Goal: Task Accomplishment & Management: Use online tool/utility

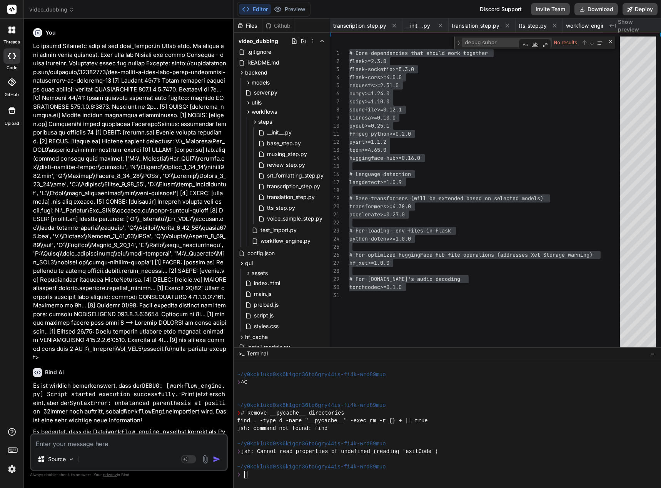
scroll to position [3268, 0]
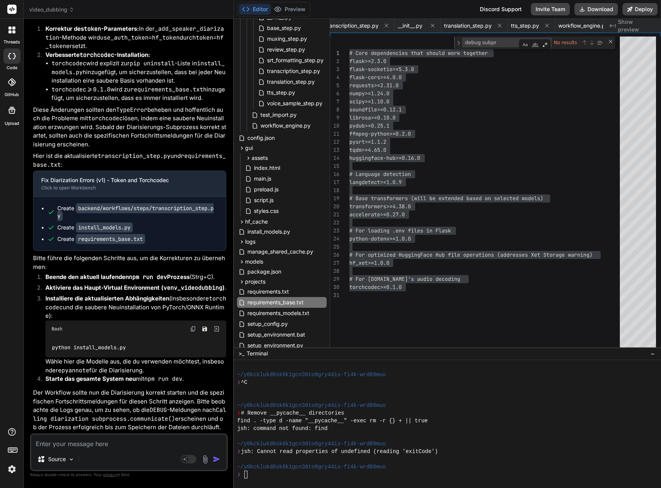
drag, startPoint x: 0, startPoint y: 0, endPoint x: 48, endPoint y: 444, distance: 446.3
click at [48, 444] on textarea at bounding box center [128, 442] width 195 height 14
paste textarea "[0] [DATE] 16:11:56,464 - workflow.921d39ce-64f4-4db6-ad29-6151c50be829 - INFO …"
type textarea "[0] [DATE] 16:11:56,464 - workflow.921d39ce-64f4-4db6-ad29-6151c50be829 - INFO …"
type textarea "x"
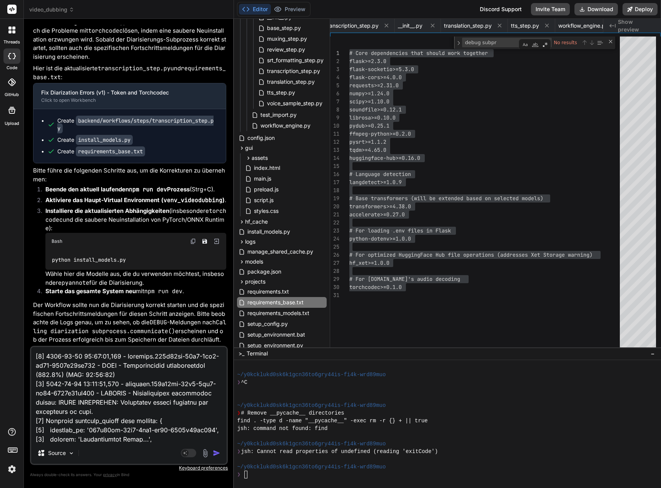
scroll to position [5860, 0]
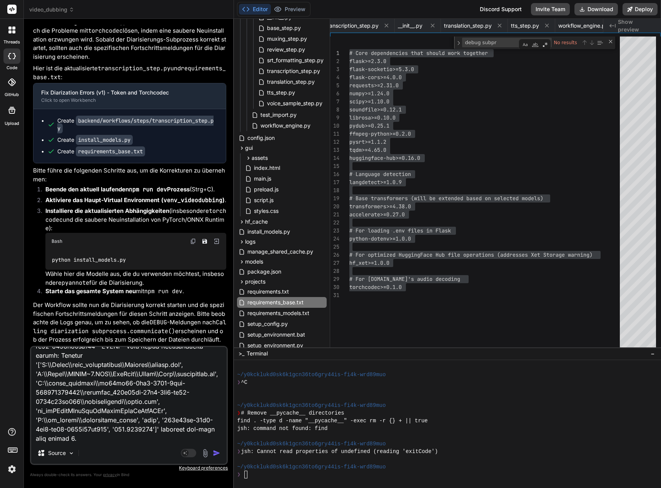
type textarea "[0] [DATE] 16:11:56,464 - workflow.921d39ce-64f4-4db6-ad29-6151c50be829 - INFO …"
click at [213, 453] on img "button" at bounding box center [217, 453] width 8 height 8
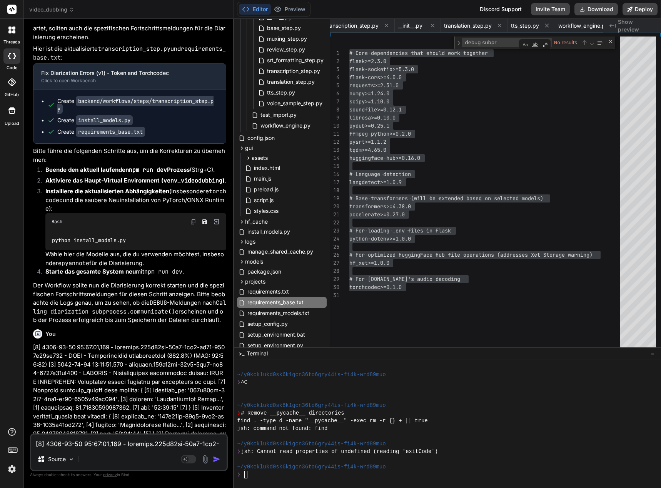
scroll to position [42051, 0]
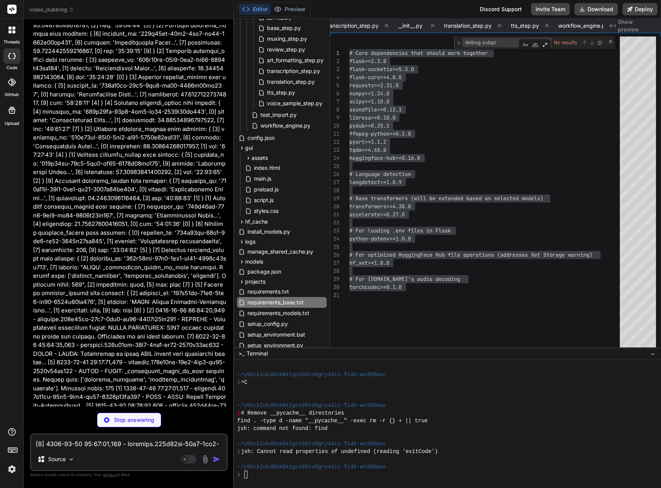
type textarea "x"
type textarea "'speakers': transcription_result.get('speakers', []), 'created_at': str(Path().…"
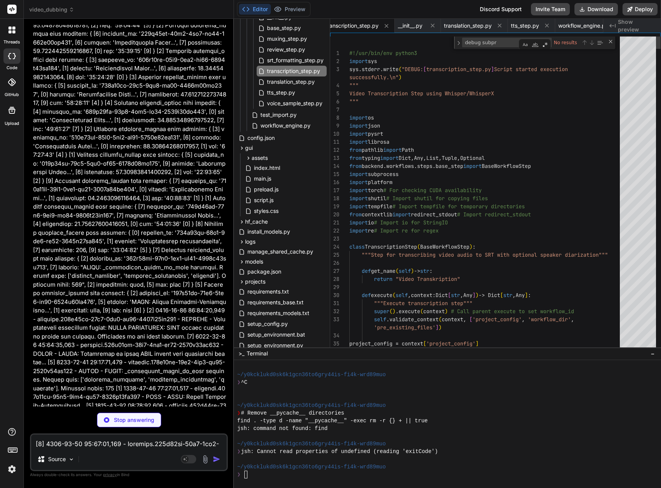
scroll to position [0, 0]
type textarea "x"
type textarea "else: print("Installation cancelled.") if __name__ == "__main__": main()"
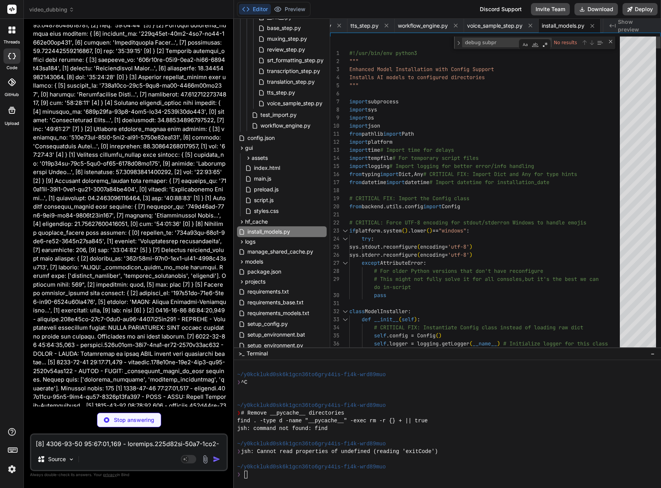
type textarea "x"
type textarea "# torchcodec>=0.1.0"
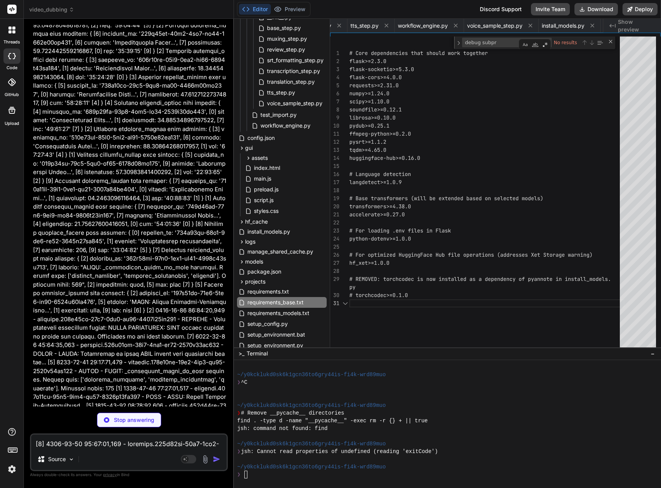
scroll to position [0, 440]
type textarea "x"
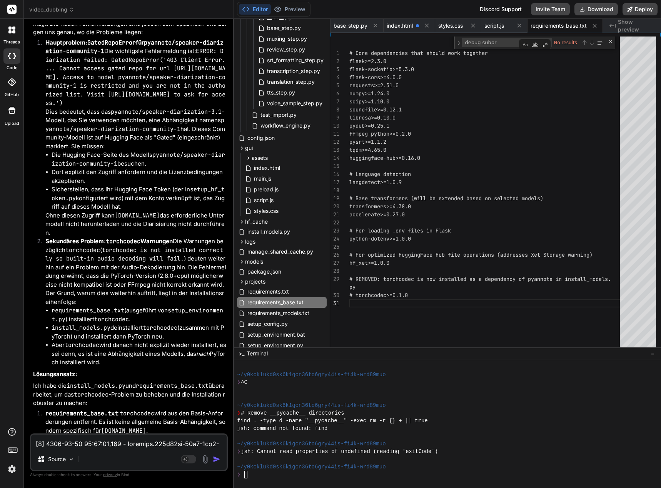
scroll to position [45589, 0]
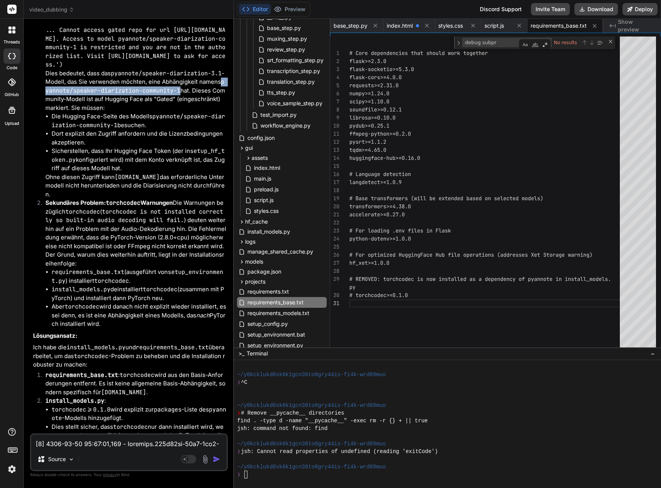
drag, startPoint x: 222, startPoint y: 222, endPoint x: 180, endPoint y: 231, distance: 43.6
click at [180, 95] on code "pyannote/speaker-diarization-community-1" at bounding box center [134, 86] width 179 height 17
copy code "pyannote/speaker-diarization-community-1"
click at [174, 129] on code "pyannote/speaker-diarization-community-1" at bounding box center [138, 121] width 173 height 17
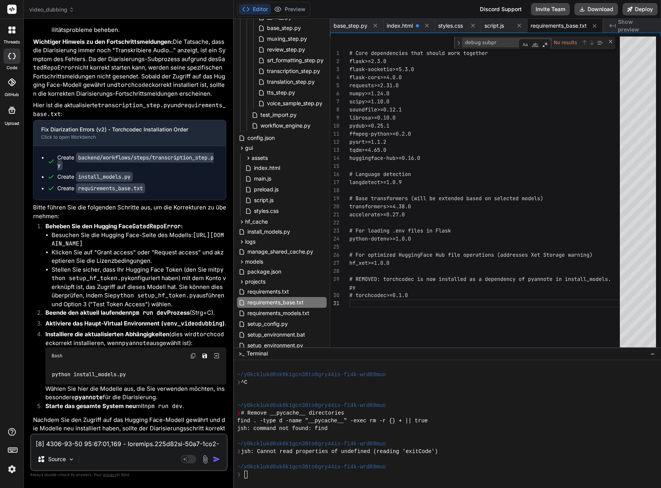
scroll to position [46050, 0]
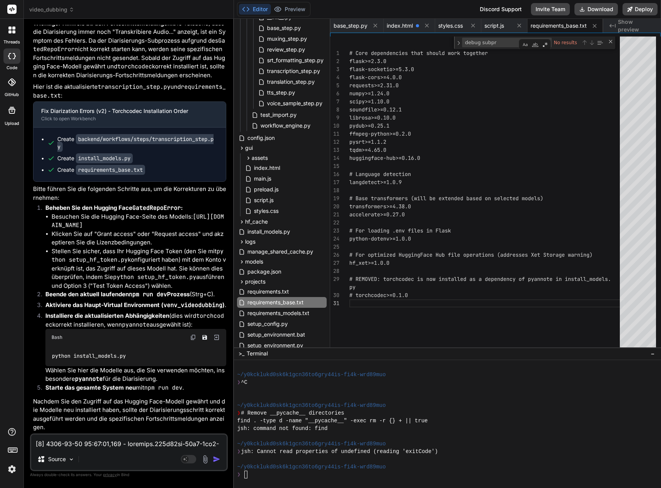
click at [430, 294] on div "# Core dependencies that should work together flask>=2.3.0 flask-socketio>=5.3.…" at bounding box center [486, 194] width 275 height 315
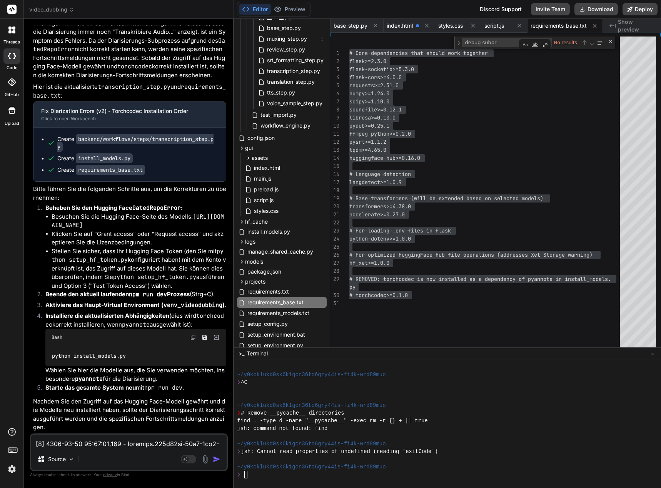
drag, startPoint x: 315, startPoint y: 34, endPoint x: 466, endPoint y: 321, distance: 323.5
click at [469, 323] on div "# Core dependencies that should work together flask>=2.3.0 flask-socketio>=5.3.…" at bounding box center [486, 194] width 275 height 315
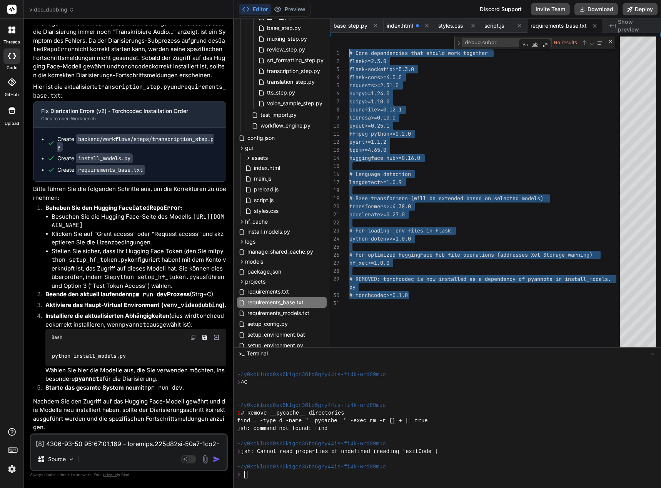
drag, startPoint x: 415, startPoint y: 293, endPoint x: 338, endPoint y: 44, distance: 260.6
click at [349, 44] on div "# Core dependencies that should work together flask>=2.3.0 flask-socketio>=5.3.…" at bounding box center [486, 194] width 275 height 315
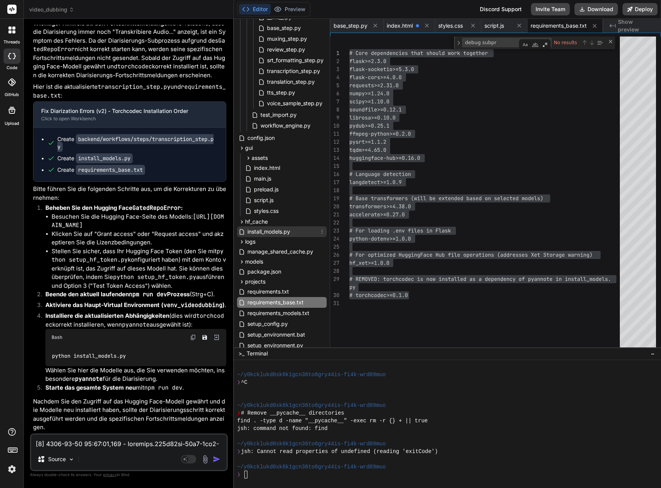
click at [278, 232] on span "install_models.py" at bounding box center [268, 231] width 44 height 9
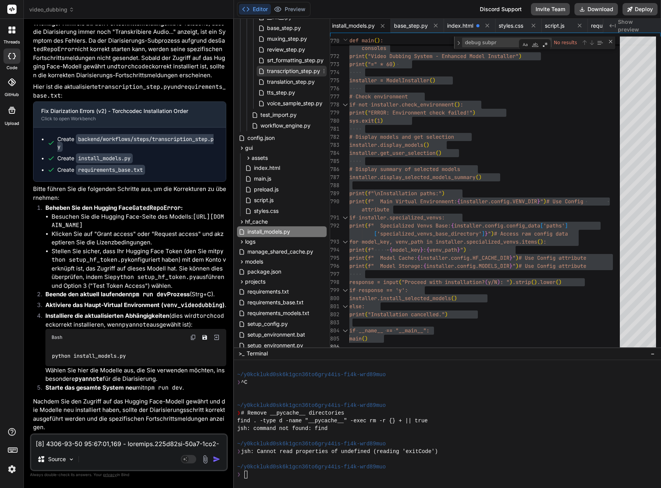
click at [310, 74] on span "transcription_step.py" at bounding box center [293, 71] width 55 height 9
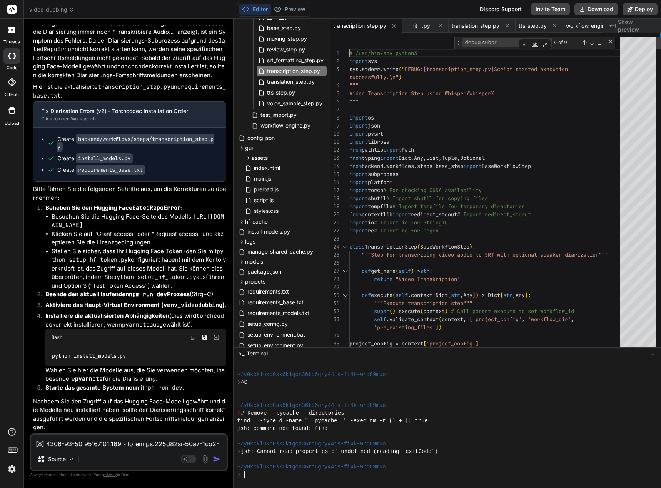
type textarea "#!/usr/bin/env python3 import sys sys.stderr.write("DEBUG: [transcription_step.…"
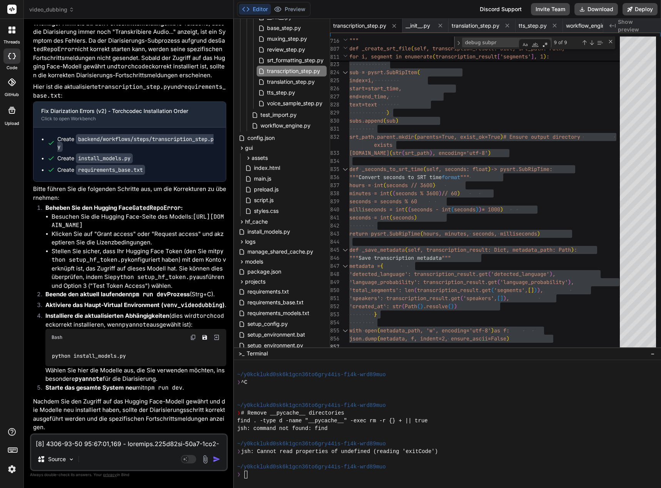
click at [59, 444] on textarea at bounding box center [128, 442] width 195 height 14
type textarea "I"
type textarea "x"
type textarea "In"
type textarea "x"
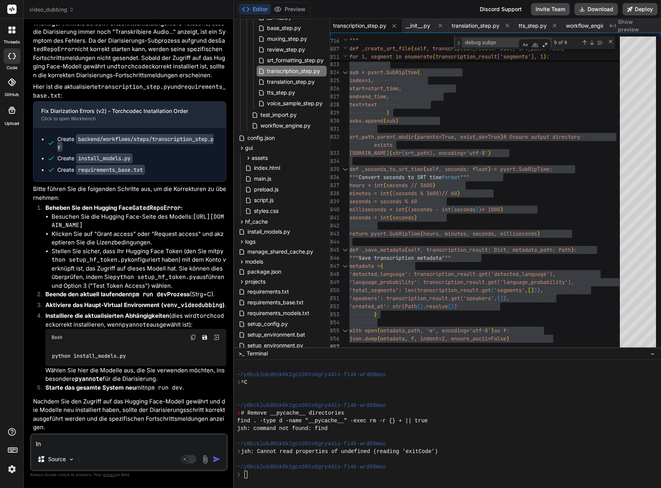
type textarea "In"
type textarea "x"
type textarea "In d"
type textarea "x"
type textarea "In de"
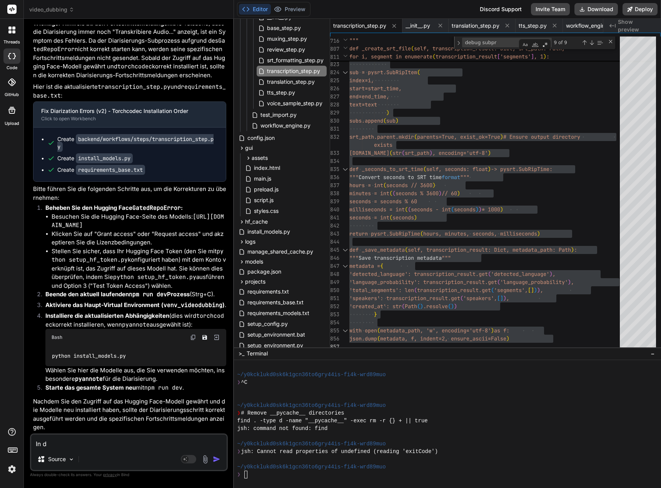
type textarea "x"
type textarea "In der"
type textarea "x"
type textarea "In der"
type textarea "x"
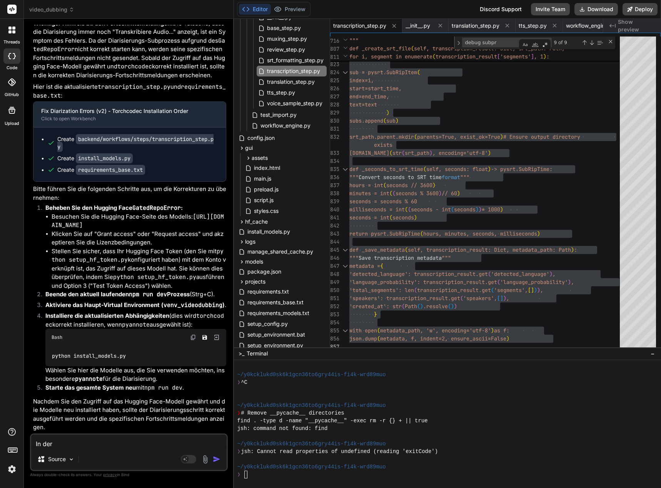
type textarea "In der t"
type textarea "x"
type textarea "In der tr"
type textarea "x"
type textarea "In der tra"
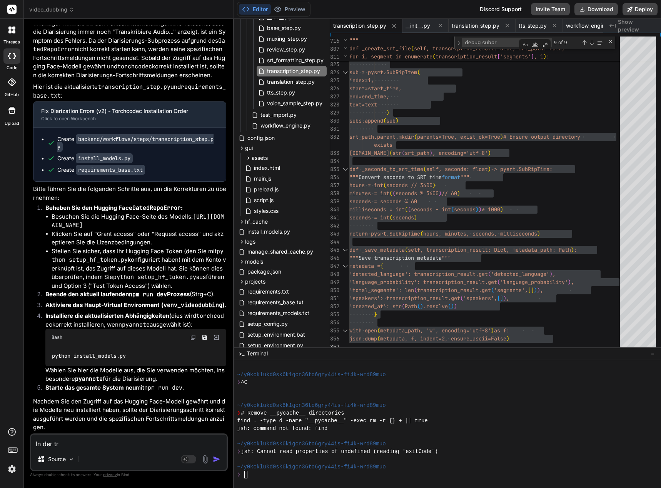
type textarea "x"
type textarea "In der tran"
type textarea "x"
type textarea "In der trans"
type textarea "x"
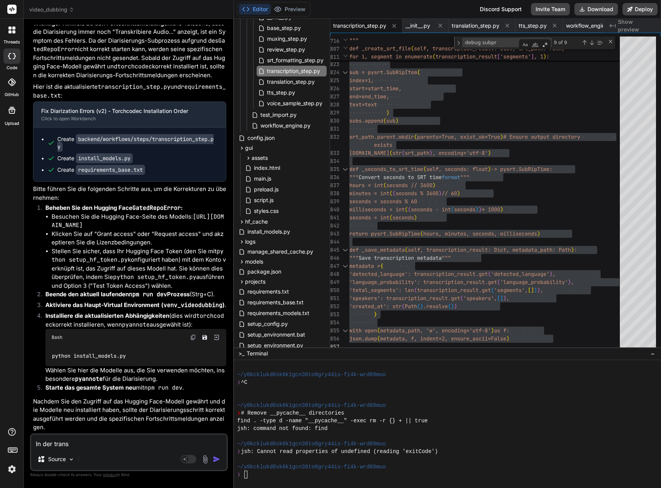
type textarea "In der transc"
type textarea "x"
type textarea "In der transcr"
type textarea "x"
type textarea "In der transcro"
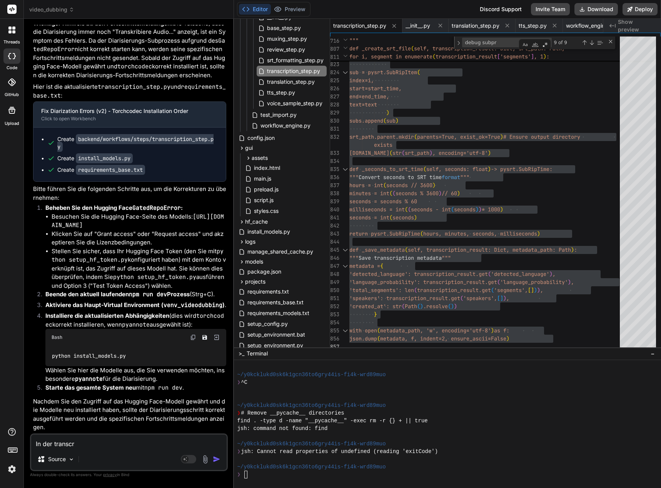
type textarea "x"
type textarea "In der transcrop"
type textarea "x"
type textarea "In der transcro"
type textarea "x"
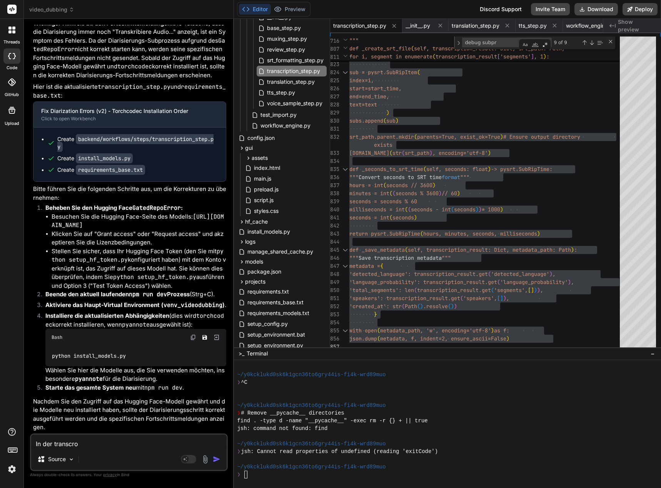
type textarea "In der transcr"
type textarea "x"
type textarea "In der transcro"
type textarea "x"
type textarea "In der transcr"
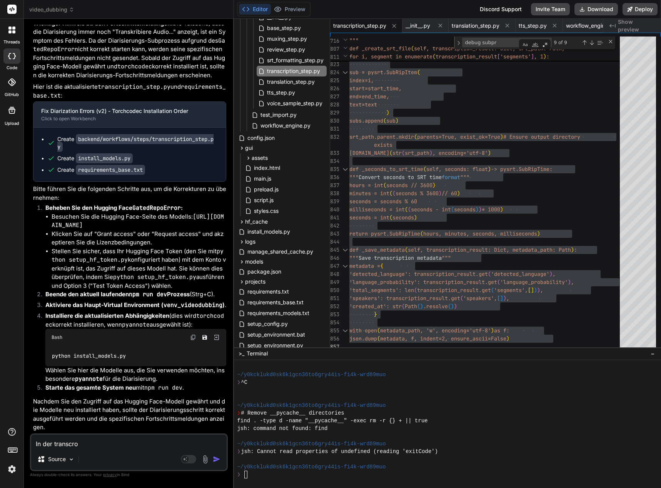
type textarea "x"
type textarea "In der transcro"
type textarea "x"
type textarea "In der transcr"
type textarea "x"
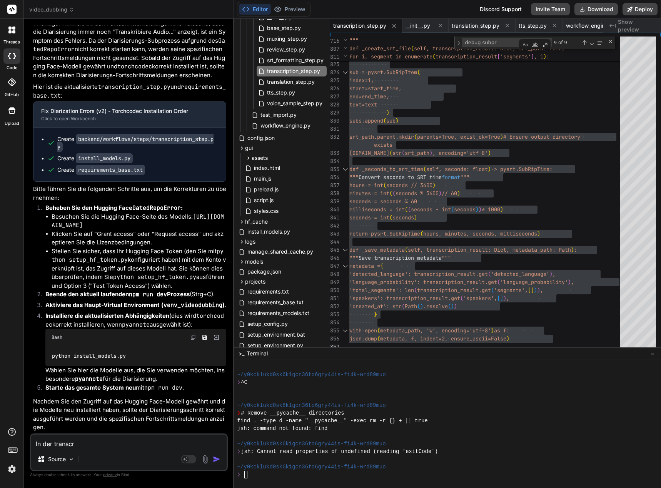
type textarea "In der transcri"
type textarea "x"
type textarea "In der transcrip"
type textarea "x"
type textarea "In der transcript"
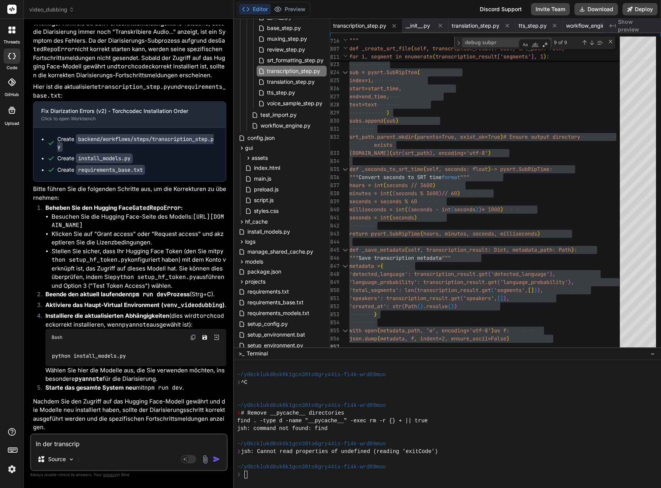
type textarea "x"
type textarea "In der transcripti"
type textarea "x"
type textarea "In der transcriptio"
type textarea "x"
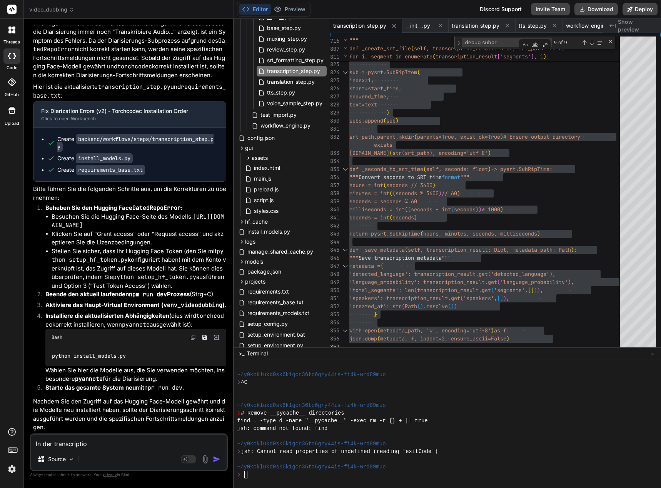
type textarea "In der transcription"
type textarea "x"
type textarea "In der transcription_"
type textarea "x"
type textarea "In der transcription_s"
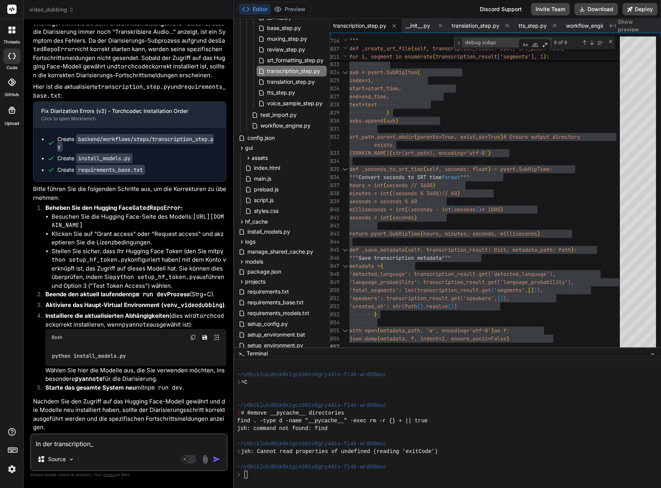
type textarea "x"
type textarea "In der transcription_st"
type textarea "x"
type textarea "In der transcription_ste"
type textarea "x"
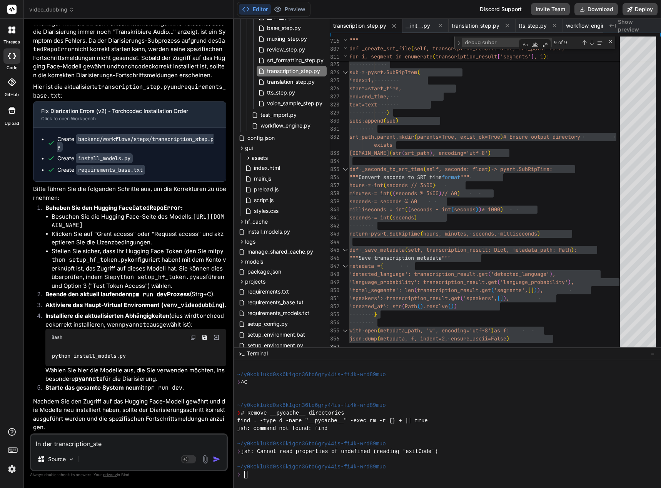
type textarea "In der transcription_step"
type textarea "x"
type textarea "In der transcription_step."
type textarea "x"
type textarea "In der transcription_step.p"
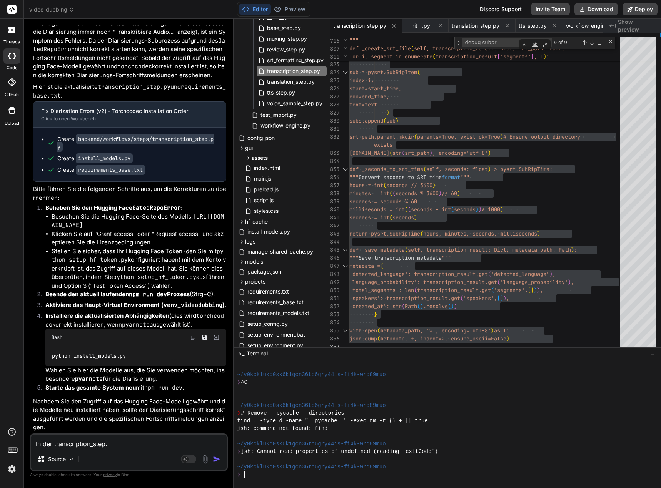
type textarea "x"
type textarea "In der transcription_step.py"
type textarea "x"
type textarea "In der transcription_step.py"
type textarea "x"
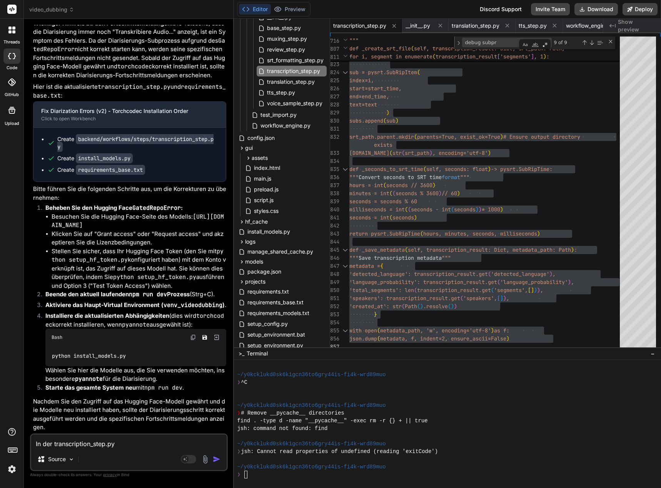
type textarea "In der transcription_step.py s"
type textarea "x"
type textarea "In der transcription_step.py si"
type textarea "x"
type textarea "In der transcription_step.py sin"
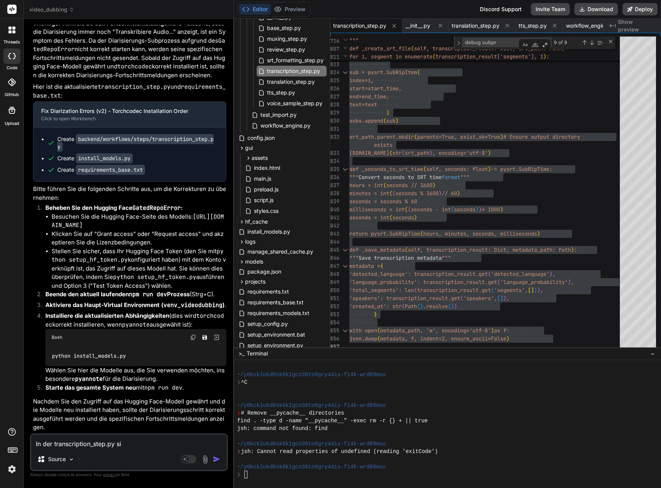
type textarea "x"
type textarea "In der transcription_step.py sind"
type textarea "x"
type textarea "In der transcription_step.py sind"
type textarea "x"
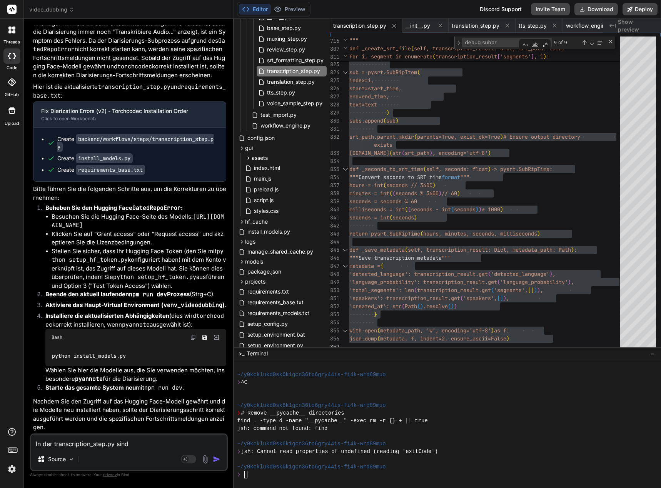
type textarea "In der transcription_step.py sind w"
type textarea "x"
type textarea "In der transcription_step.py sind wi"
type textarea "x"
type textarea "In der transcription_step.py sind wie"
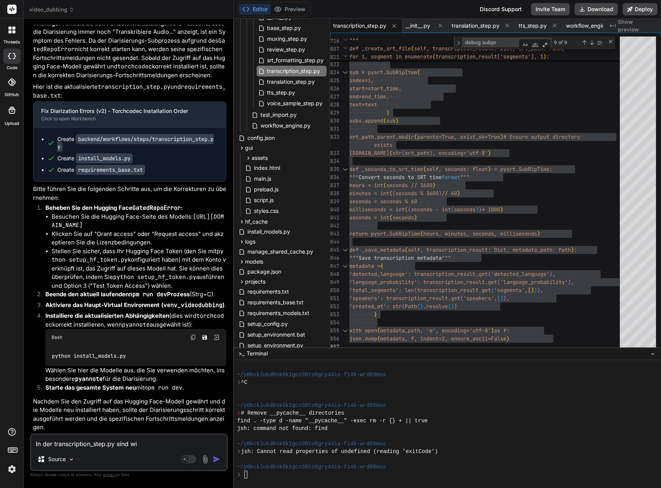
type textarea "x"
type textarea "In der transcription_step.py sind wied"
type textarea "x"
type textarea "In der transcription_step.py sind wiede"
type textarea "x"
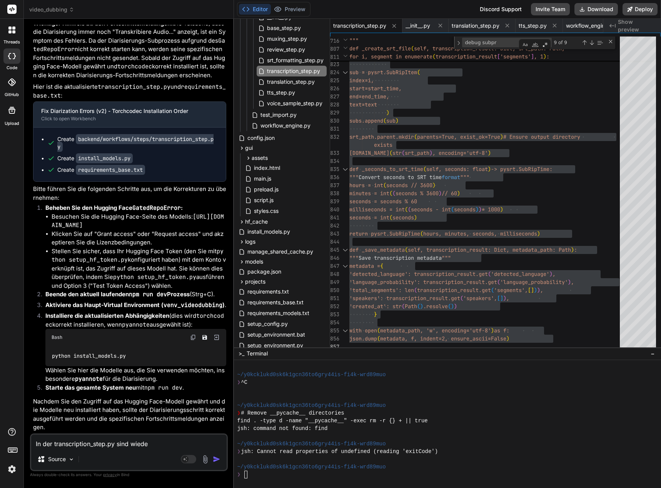
type textarea "In der transcription_step.py sind wieder"
type textarea "x"
type textarea "In der transcription_step.py sind wieder"
type textarea "x"
type textarea "In der transcription_step.py sind wieder ""
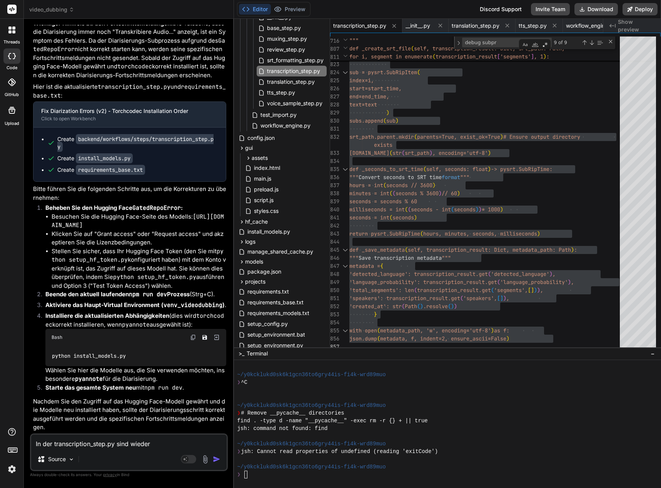
type textarea "x"
type textarea "In der transcription_step.py sind wieder "ü"
type textarea "x"
type textarea "In der transcription_step.py sind wieder "üb"
type textarea "x"
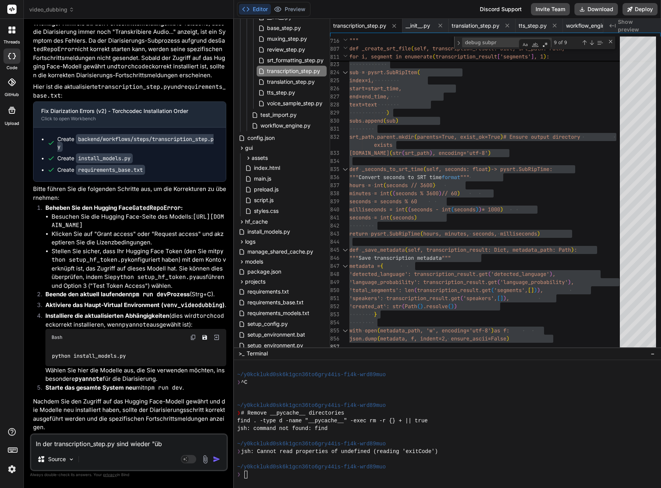
type textarea "In der transcription_step.py sind wieder "übl"
type textarea "x"
type textarea "In der transcription_step.py sind wieder "übli"
type textarea "x"
type textarea "In der transcription_step.py sind wieder "üblic"
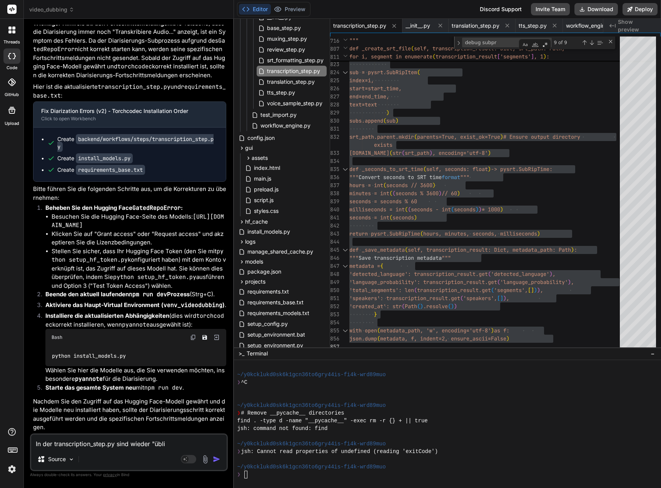
type textarea "x"
type textarea "In der transcription_step.py sind wieder "üblich"
type textarea "x"
type textarea "In der transcription_step.py sind wieder "übliche"
type textarea "x"
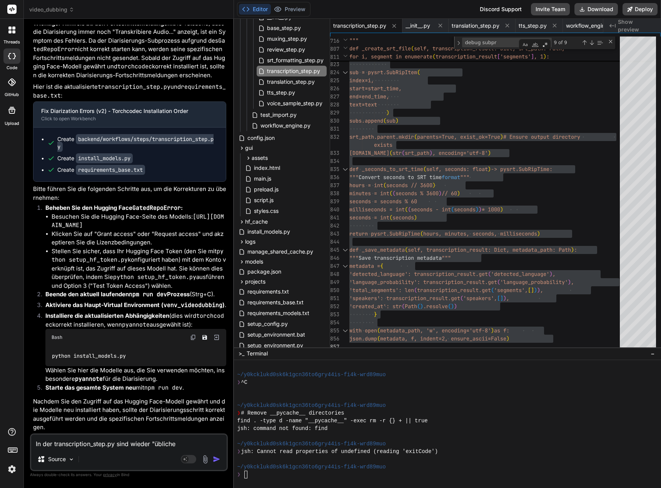
type textarea "In der transcription_step.py sind wieder "übliche""
type textarea "x"
type textarea "In der transcription_step.py sind wieder "übliche""
type textarea "x"
type textarea "In der transcription_step.py sind wieder "übliche" S"
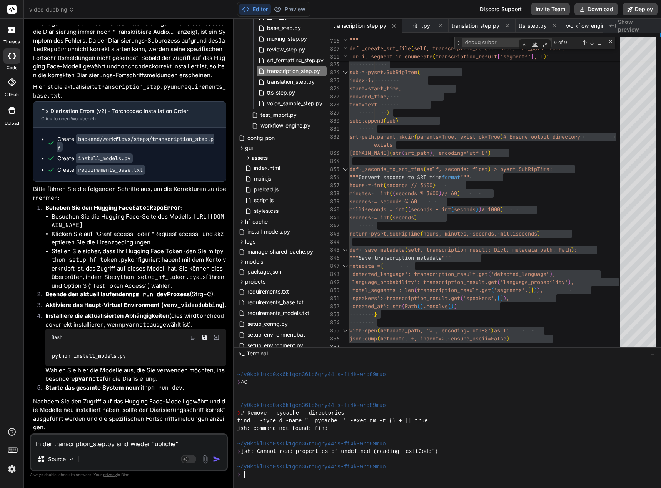
type textarea "x"
type textarea "In der transcription_step.py sind wieder "übliche" Sy"
type textarea "x"
type textarea "In der transcription_step.py sind wieder "übliche" Syn"
type textarea "x"
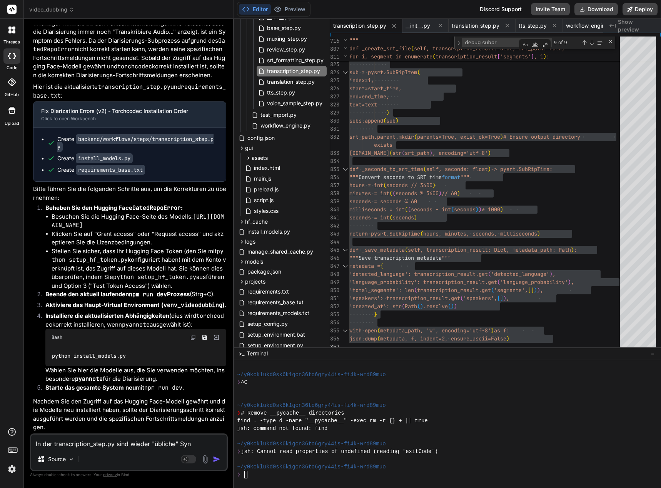
type textarea "In der transcription_step.py sind wieder "übliche" Synt"
type textarea "x"
type textarea "In der transcription_step.py sind wieder "übliche" Synta"
type textarea "x"
type textarea "In der transcription_step.py sind wieder "übliche" Syntac"
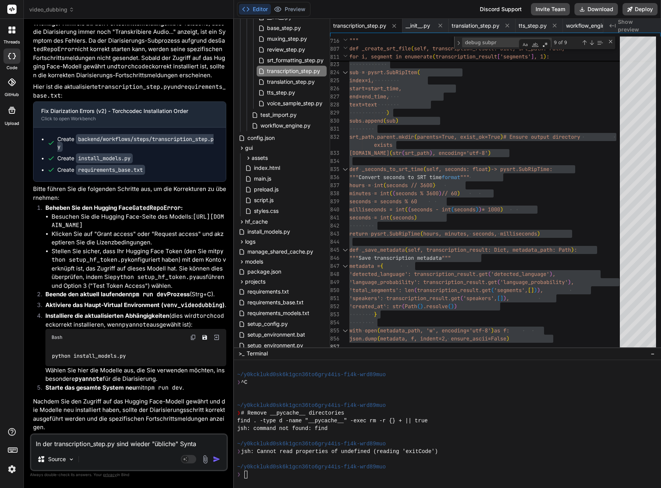
type textarea "x"
type textarea "In der transcription_step.py sind wieder "übliche" Synta"
type textarea "x"
type textarea "In der transcription_step.py sind wieder "übliche" Syntax"
type textarea "x"
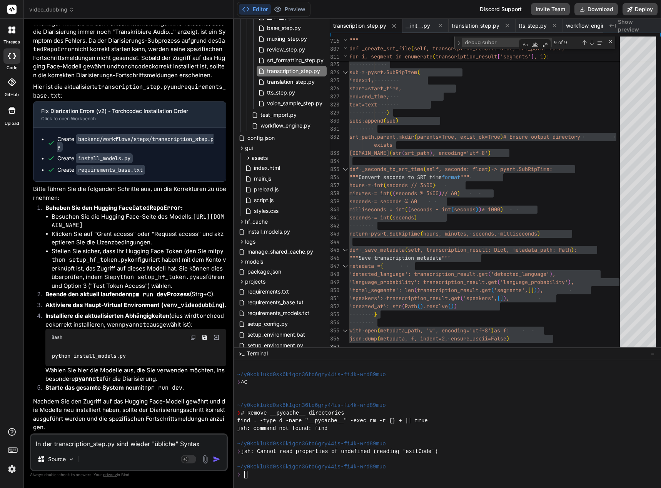
type textarea "In der transcription_step.py sind wieder "übliche" Syntax"
type textarea "x"
type textarea "In der transcription_step.py sind wieder "übliche" Syntax F"
type textarea "x"
type textarea "In der transcription_step.py sind wieder "übliche" Syntax Fe"
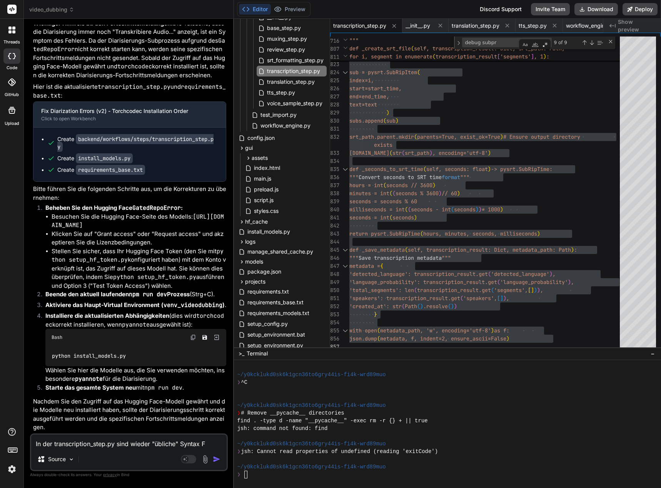
type textarea "x"
type textarea "In der transcription_step.py sind wieder "übliche" Syntax Feh"
type textarea "x"
type textarea "In der transcription_step.py sind wieder "übliche" Syntax Fehl"
type textarea "x"
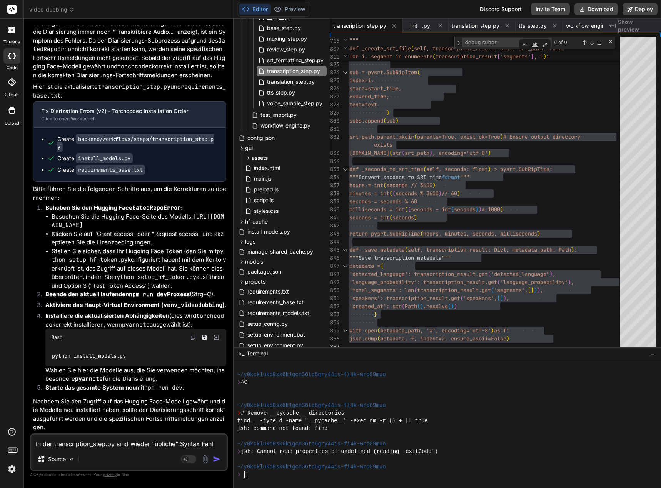
type textarea "In der transcription_step.py sind wieder "übliche" Syntax Fehle"
type textarea "x"
type textarea "In der transcription_step.py sind wieder "übliche" Syntax Fehler"
type textarea "x"
type textarea "In der transcription_step.py sind wieder "übliche" Syntax Fehler:"
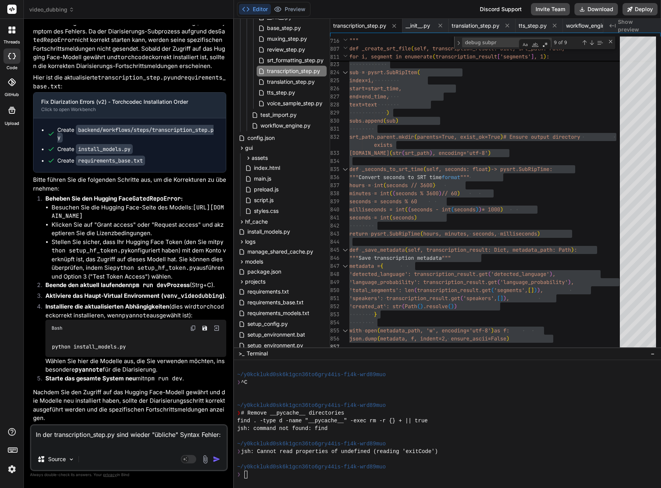
type textarea "x"
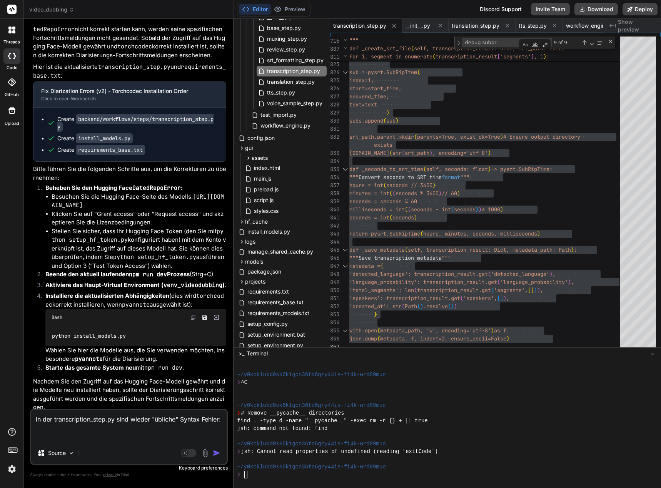
click at [40, 434] on textarea "In der transcription_step.py sind wieder "übliche" Syntax Fehler:" at bounding box center [128, 426] width 195 height 32
paste textarea "Expected expression"
type textarea "In der transcription_step.py sind wieder "übliche" Syntax Fehler: Expected expr…"
type textarea "x"
type textarea "In der transcription_step.py sind wieder "übliche" Syntax Fehler: Expected expr…"
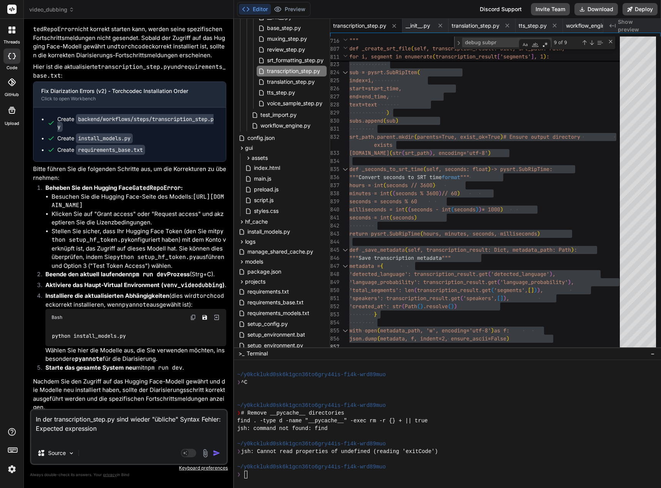
type textarea "x"
type textarea "In der transcription_step.py sind wieder "übliche" Syntax Fehler: Expected expr…"
type textarea "x"
type textarea "In der transcription_step.py sind wieder "übliche" Syntax Fehler: Expected expr…"
type textarea "x"
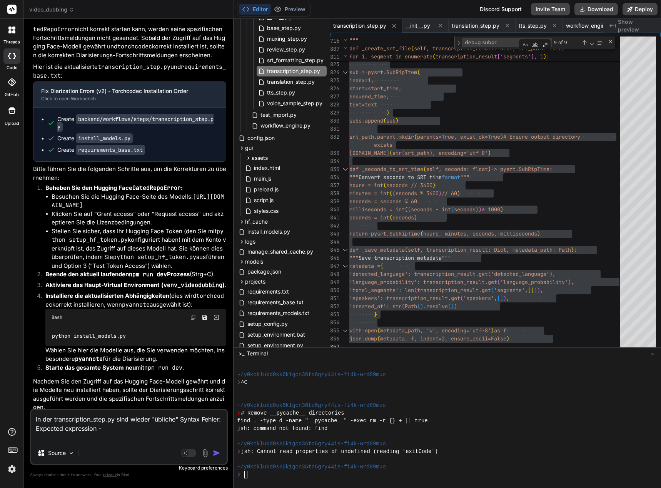
type textarea "In der transcription_step.py sind wieder "übliche" Syntax Fehler: Expected expr…"
type textarea "x"
type textarea "In der transcription_step.py sind wieder "übliche" Syntax Fehler: Expected expr…"
type textarea "x"
type textarea "In der transcription_step.py sind wieder "übliche" Syntax Fehler: Expected expr…"
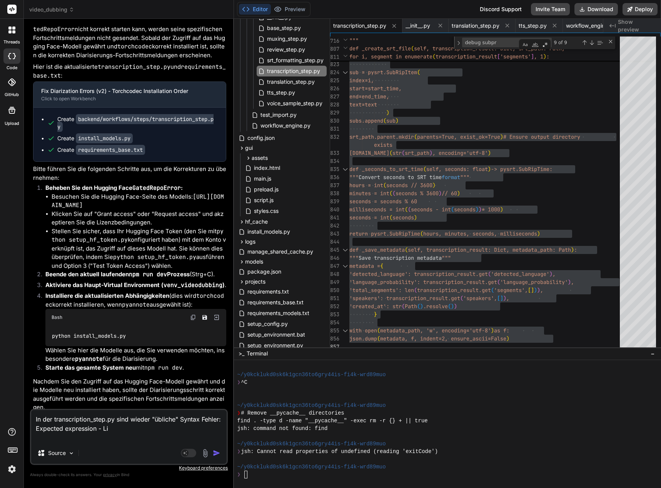
type textarea "x"
type textarea "In der transcription_step.py sind wieder "übliche" Syntax Fehler: Expected expr…"
type textarea "x"
type textarea "In der transcription_step.py sind wieder "übliche" Syntax Fehler: Expected expr…"
type textarea "x"
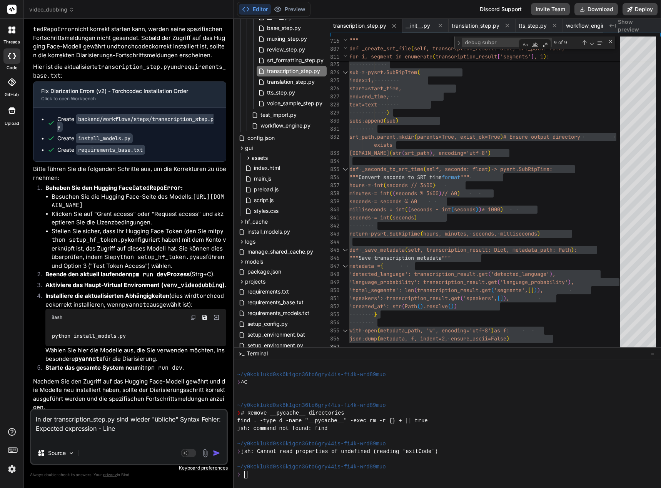
type textarea "In der transcription_step.py sind wieder "übliche" Syntax Fehler: Expected expr…"
type textarea "x"
type textarea "In der transcription_step.py sind wieder "übliche" Syntax Fehler: Expected expr…"
type textarea "x"
type textarea "In der transcription_step.py sind wieder "übliche" Syntax Fehler: Expected expr…"
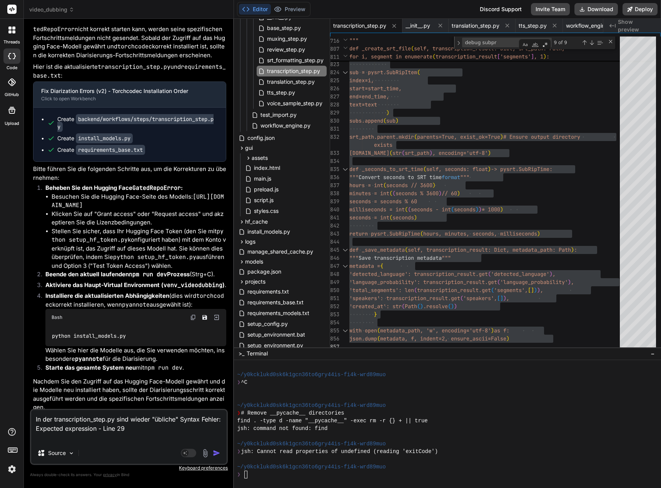
type textarea "x"
type textarea "In der transcription_step.py sind wieder "übliche" Syntax Fehler: Expected expr…"
type textarea "x"
type textarea "In der transcription_step.py sind wieder "übliche" Syntax Fehler: Expected expr…"
type textarea "x"
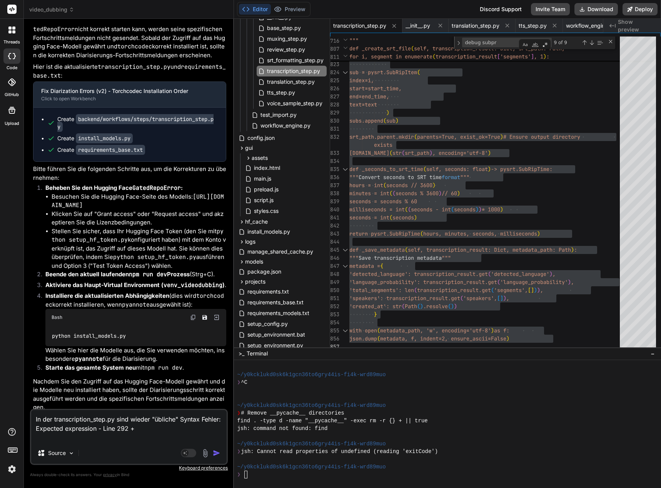
type textarea "In der transcription_step.py sind wieder "übliche" Syntax Fehler: Expected expr…"
type textarea "x"
type textarea "In der transcription_step.py sind wieder "übliche" Syntax Fehler: Expected expr…"
type textarea "x"
type textarea "In der transcription_step.py sind wieder "übliche" Syntax Fehler: Expected expr…"
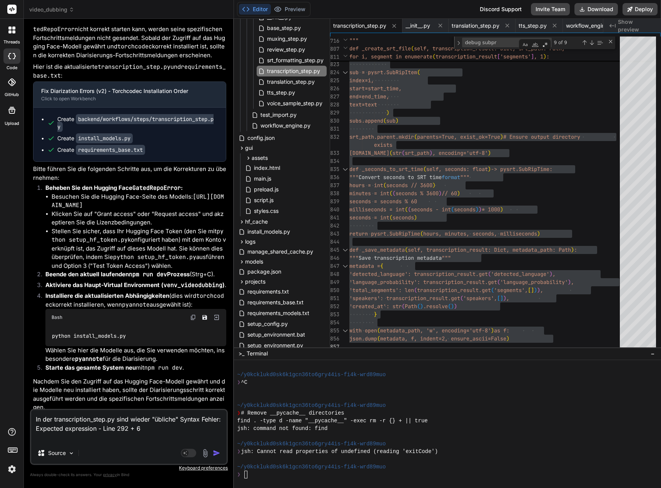
type textarea "x"
type textarea "In der transcription_step.py sind wieder "übliche" Syntax Fehler: Expected expr…"
type textarea "x"
drag, startPoint x: 111, startPoint y: 439, endPoint x: 144, endPoint y: 445, distance: 33.3
click at [111, 439] on textarea "In der transcription_step.py sind wieder "übliche" Syntax Fehler: Expected expr…" at bounding box center [128, 426] width 195 height 32
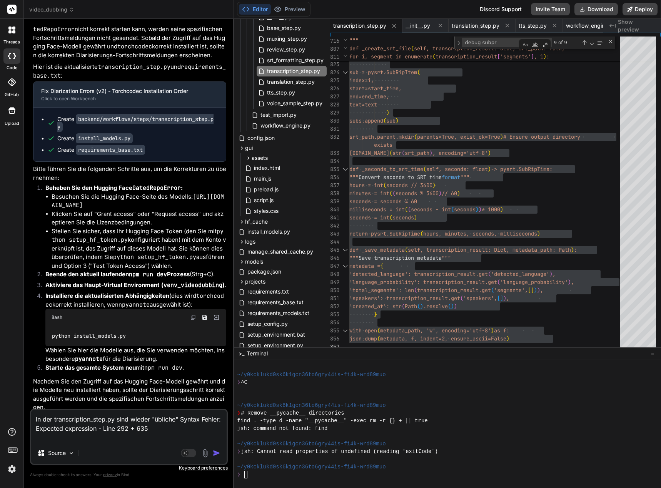
type textarea "In der transcription_step.py sind wieder "übliche" Syntax Fehler: Expected expr…"
type textarea "x"
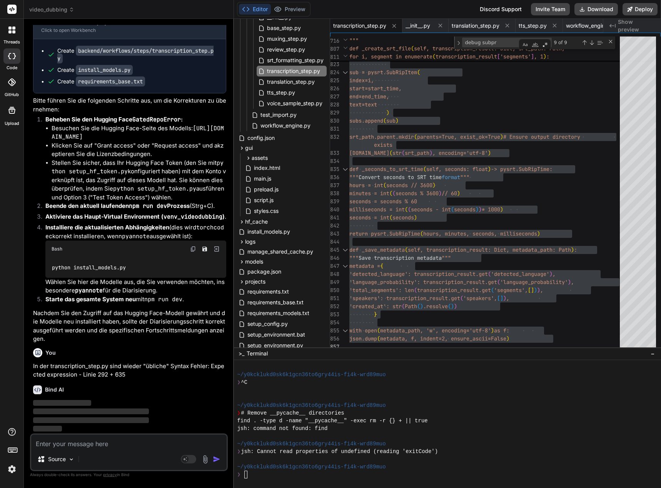
scroll to position [46287, 0]
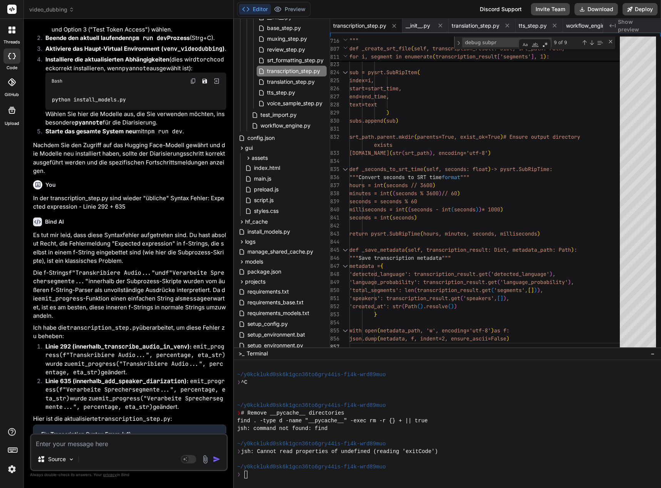
click at [80, 176] on p "Nachdem Sie den Zugriff auf das Hugging Face-Modell gewährt und die Modelle neu…" at bounding box center [129, 158] width 193 height 35
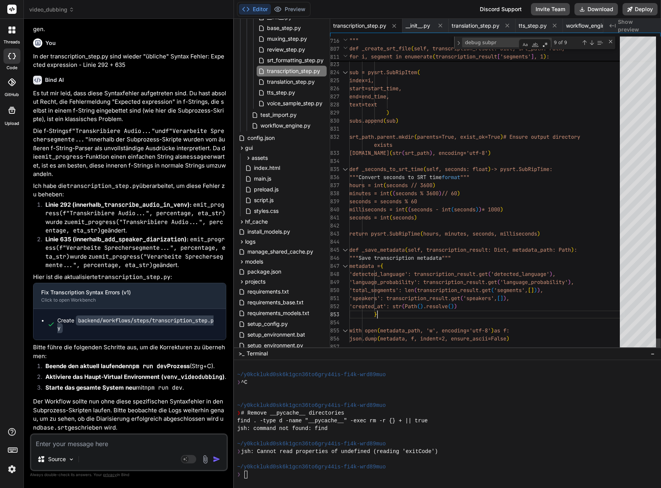
scroll to position [0, 0]
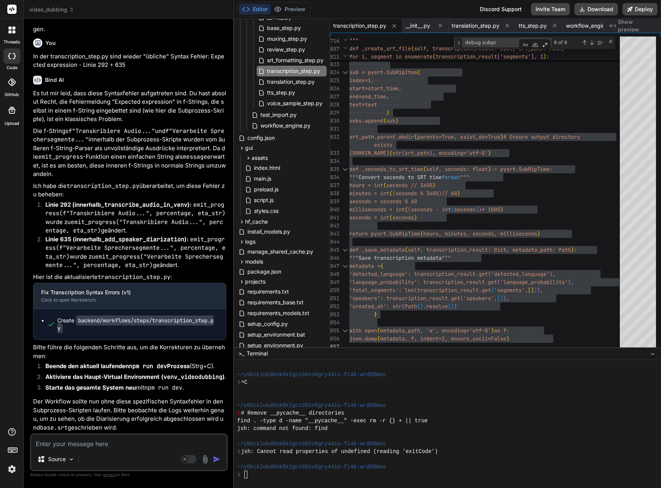
click at [92, 443] on textarea at bounding box center [128, 442] width 195 height 14
drag, startPoint x: 145, startPoint y: 443, endPoint x: 181, endPoint y: 448, distance: 37.2
click at [145, 443] on textarea "Immer noch dieselben Syntax Fehler!!" at bounding box center [128, 442] width 195 height 14
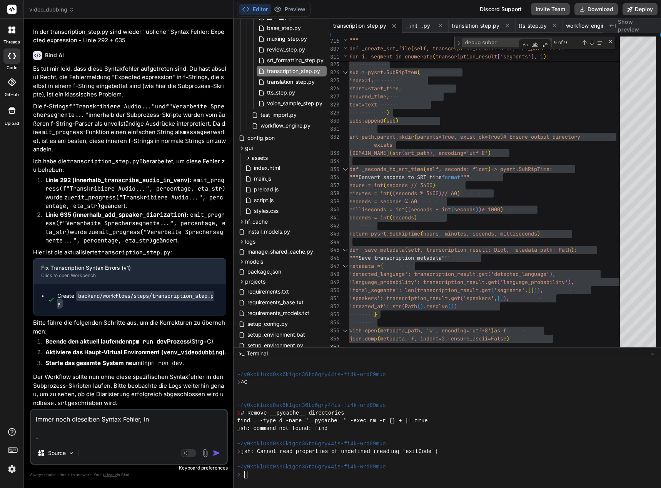
paste textarea "transcription_result = {}"
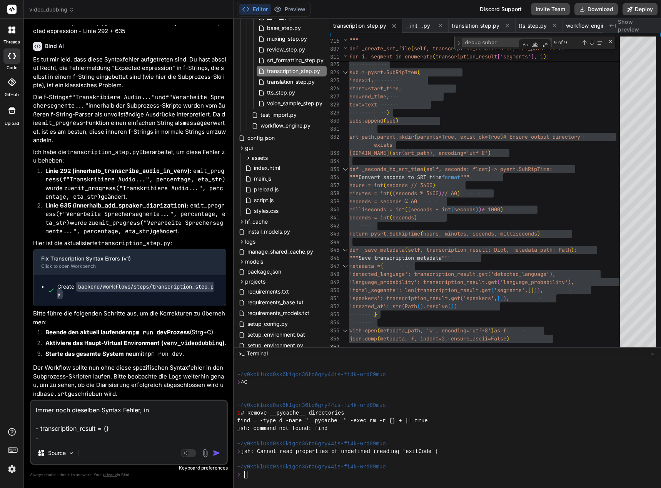
click at [55, 438] on textarea "Immer noch dieselben Syntax Fehler, in - transcription_result = {} -" at bounding box center [128, 422] width 195 height 42
paste textarea "speakers = {}"
click at [214, 453] on img "button" at bounding box center [217, 453] width 8 height 8
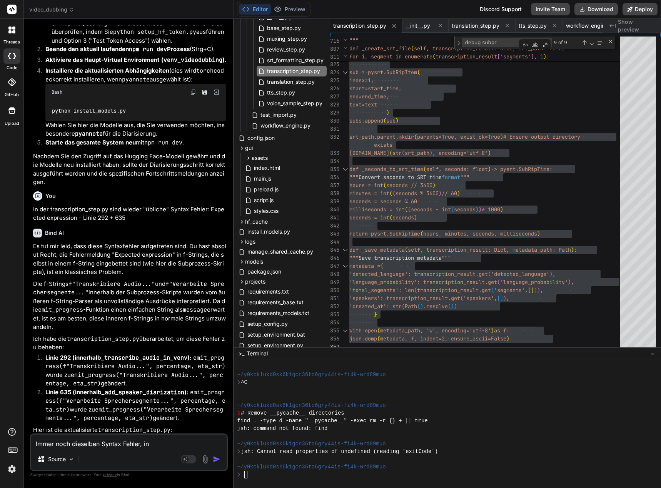
scroll to position [46237, 0]
